Goal: Transaction & Acquisition: Purchase product/service

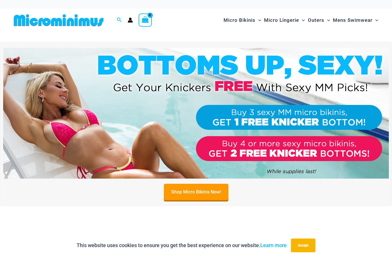
click at [305, 240] on button "Accept" at bounding box center [303, 246] width 24 height 14
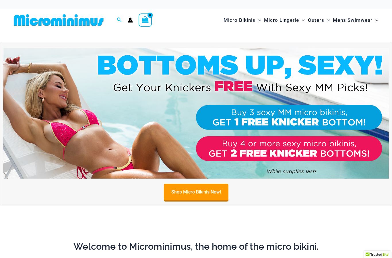
click at [239, 20] on span "Micro Bikinis" at bounding box center [239, 20] width 32 height 15
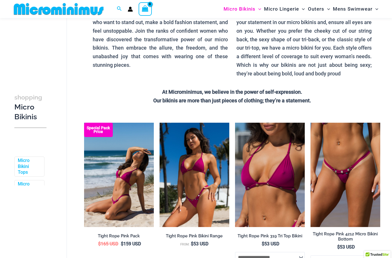
scroll to position [83, 0]
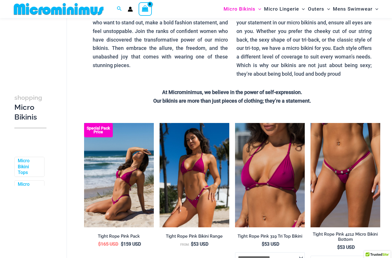
click at [278, 8] on span "Micro Lingerie" at bounding box center [281, 9] width 35 height 15
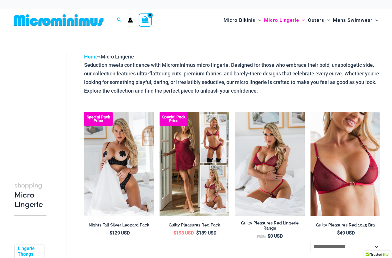
click at [320, 21] on span "Outers" at bounding box center [316, 20] width 16 height 15
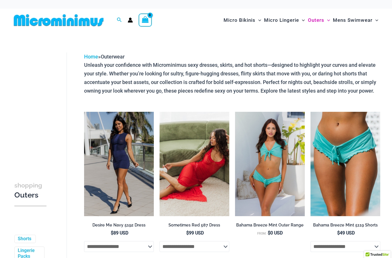
click at [235, 21] on span "Micro Bikinis" at bounding box center [239, 20] width 32 height 15
